Goal: Task Accomplishment & Management: Use online tool/utility

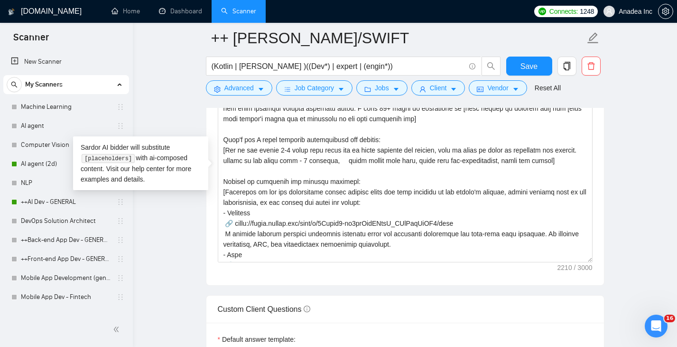
scroll to position [43, 0]
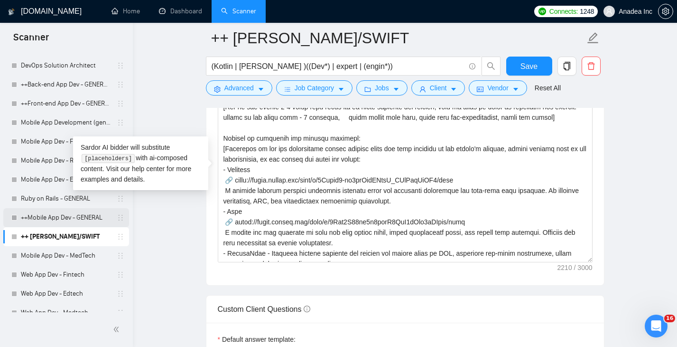
click at [66, 221] on link "++Mobile App Dev - GENERAL" at bounding box center [66, 217] width 90 height 19
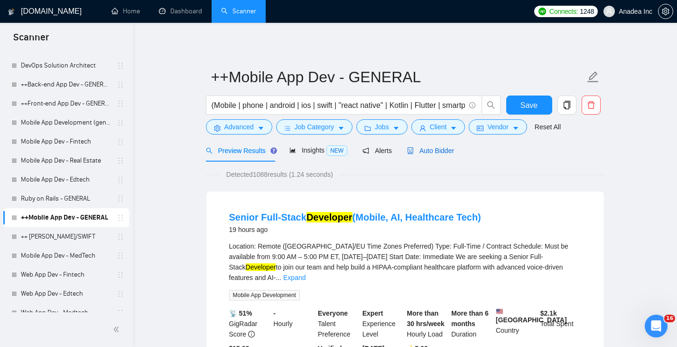
click at [440, 149] on span "Auto Bidder" at bounding box center [430, 151] width 47 height 8
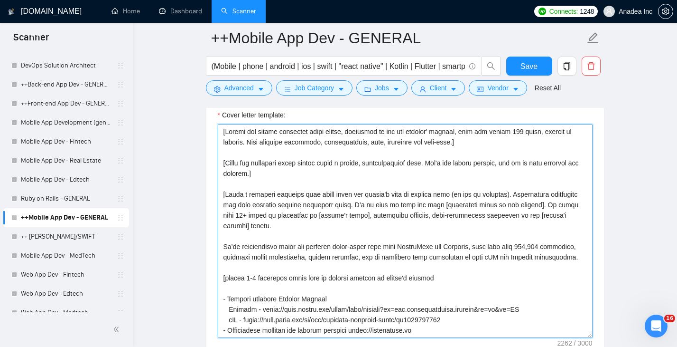
scroll to position [188, 0]
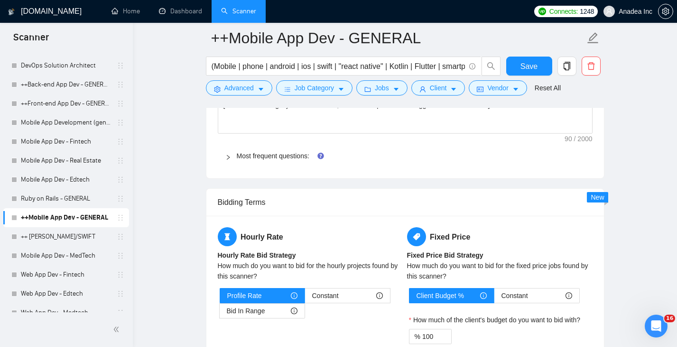
drag, startPoint x: 221, startPoint y: 269, endPoint x: 339, endPoint y: 181, distance: 147.3
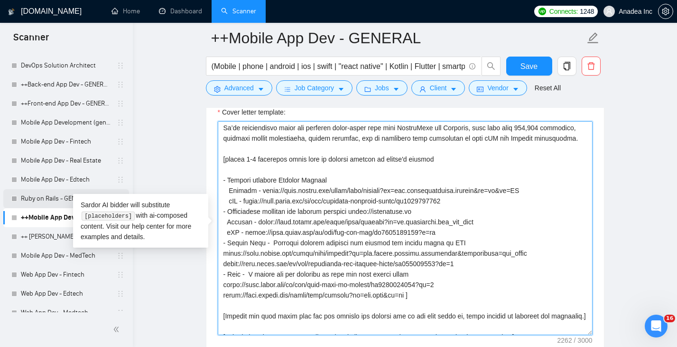
scroll to position [169, 0]
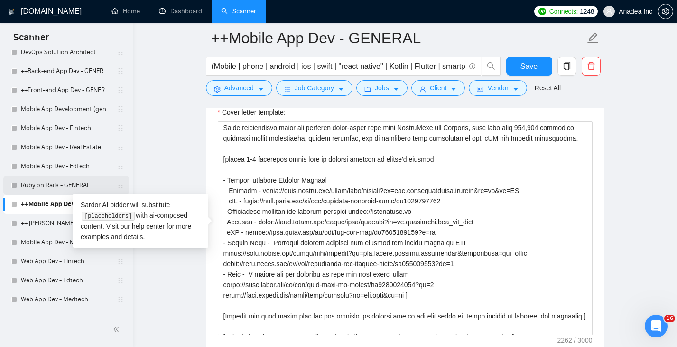
click at [46, 187] on link "Ruby on Rails - GENERAL" at bounding box center [66, 185] width 90 height 19
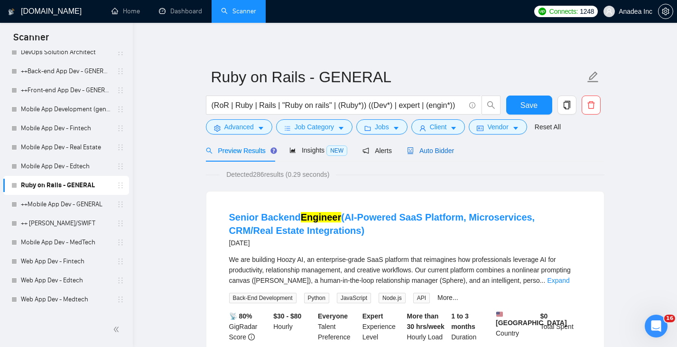
click at [446, 153] on span "Auto Bidder" at bounding box center [430, 151] width 47 height 8
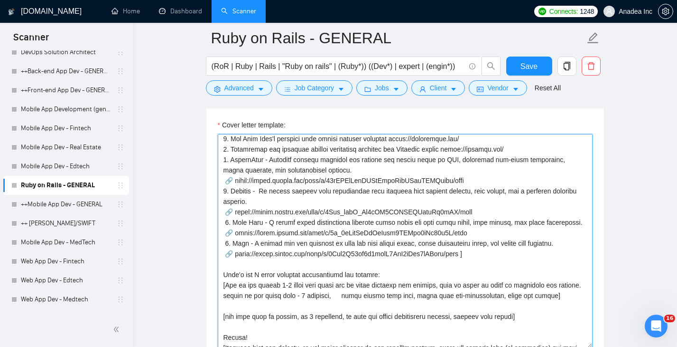
scroll to position [219, 0]
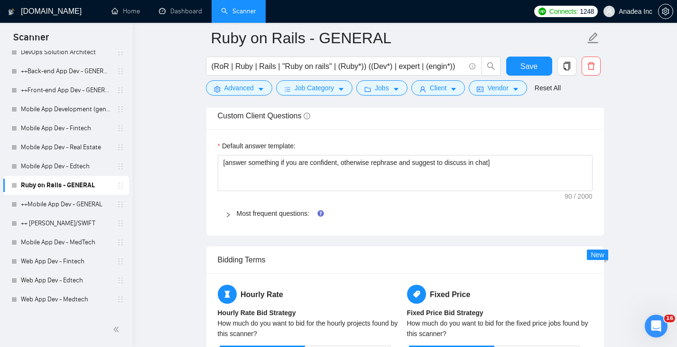
drag, startPoint x: 223, startPoint y: 187, endPoint x: 344, endPoint y: 196, distance: 121.4
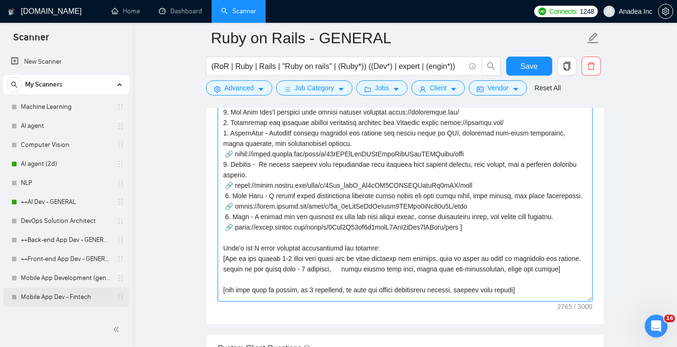
scroll to position [1059, 0]
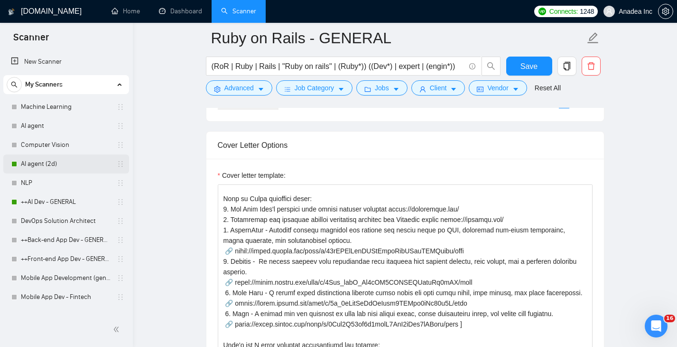
click at [33, 165] on link "AI agent (2d)" at bounding box center [66, 163] width 90 height 19
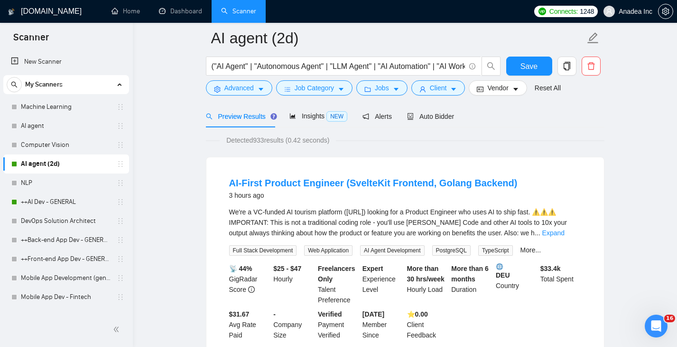
scroll to position [46, 0]
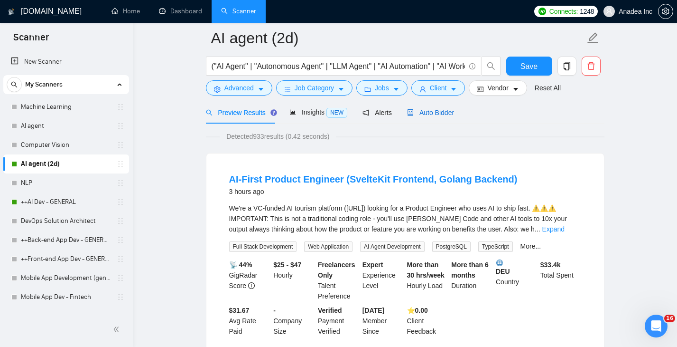
click at [442, 116] on div "Auto Bidder" at bounding box center [430, 112] width 47 height 10
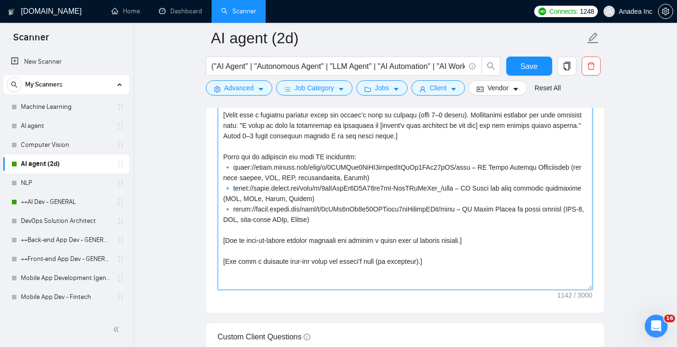
scroll to position [1258, 0]
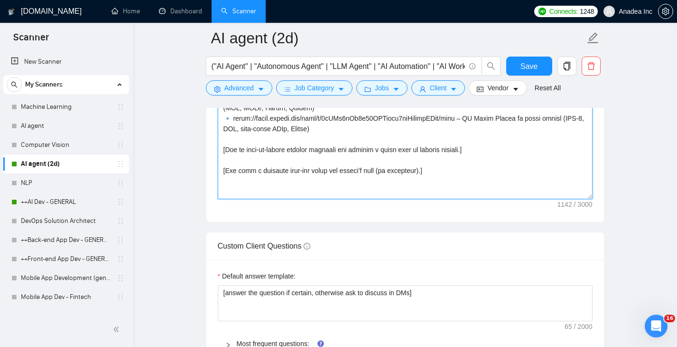
drag, startPoint x: 221, startPoint y: 245, endPoint x: 452, endPoint y: 174, distance: 242.0
click at [452, 174] on textarea "Cover letter template:" at bounding box center [405, 92] width 375 height 214
